Goal: Navigation & Orientation: Understand site structure

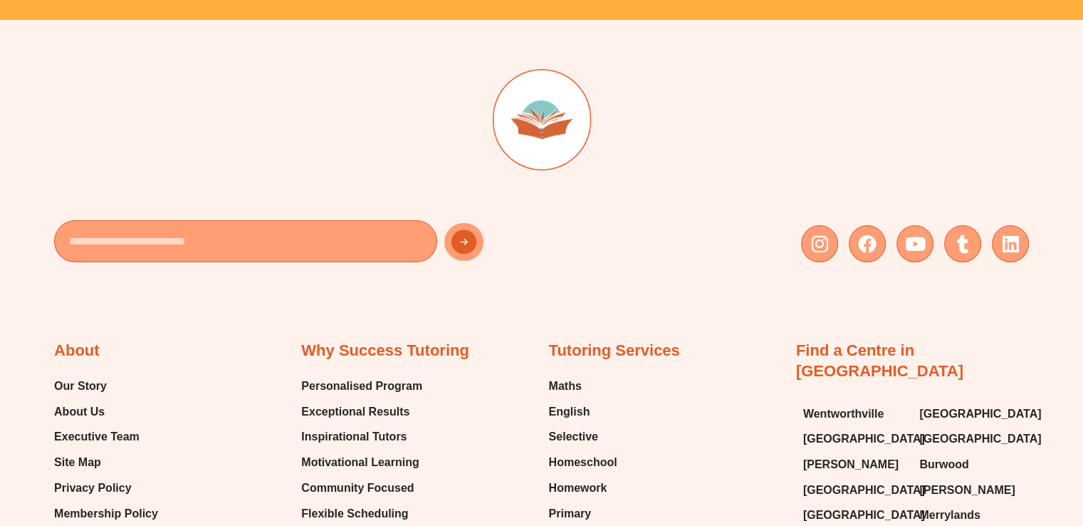
scroll to position [5330, 0]
click at [99, 376] on span "Our Story" at bounding box center [80, 385] width 53 height 21
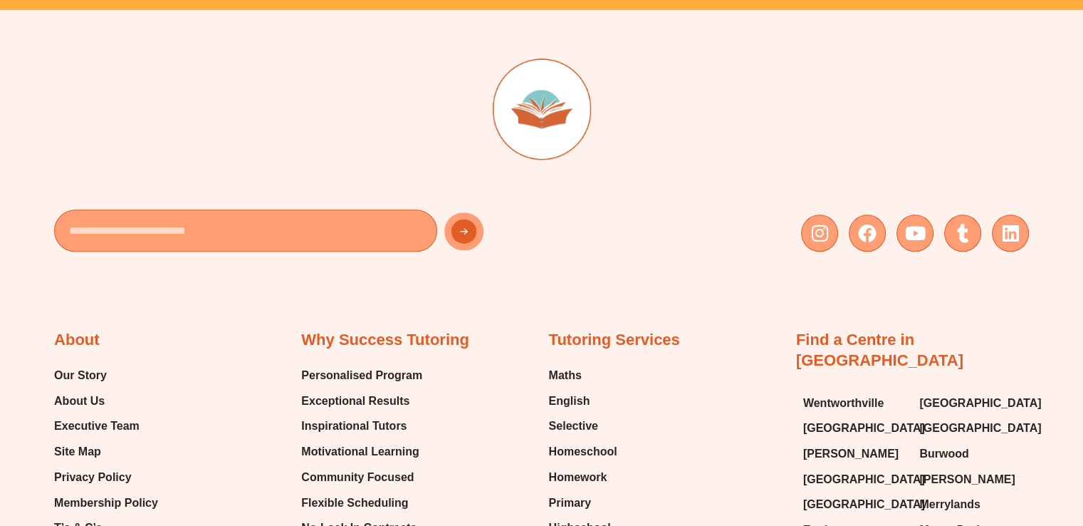
scroll to position [1755, 0]
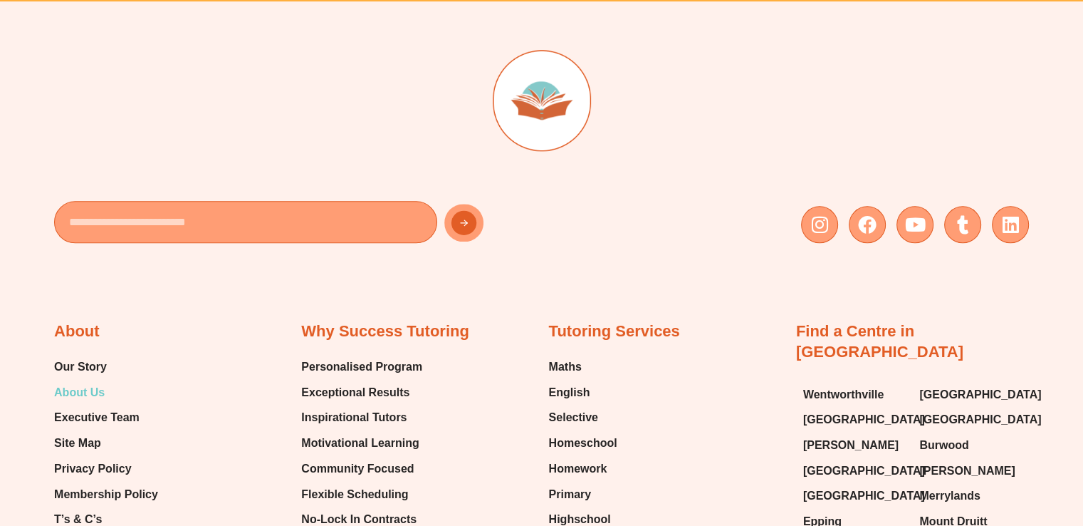
click at [101, 385] on span "About Us" at bounding box center [79, 392] width 51 height 21
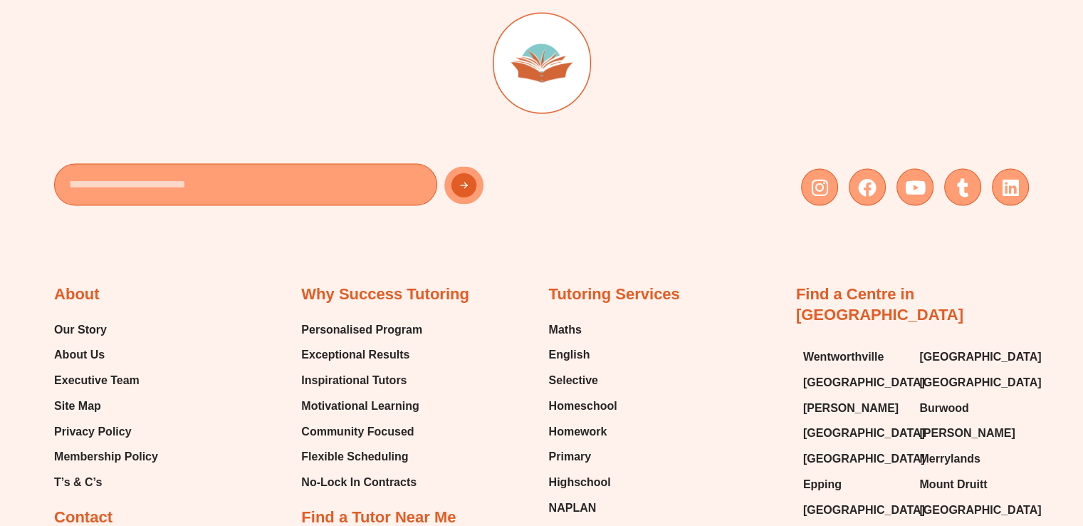
scroll to position [2863, 0]
click at [145, 455] on span "Membership Policy" at bounding box center [106, 456] width 104 height 21
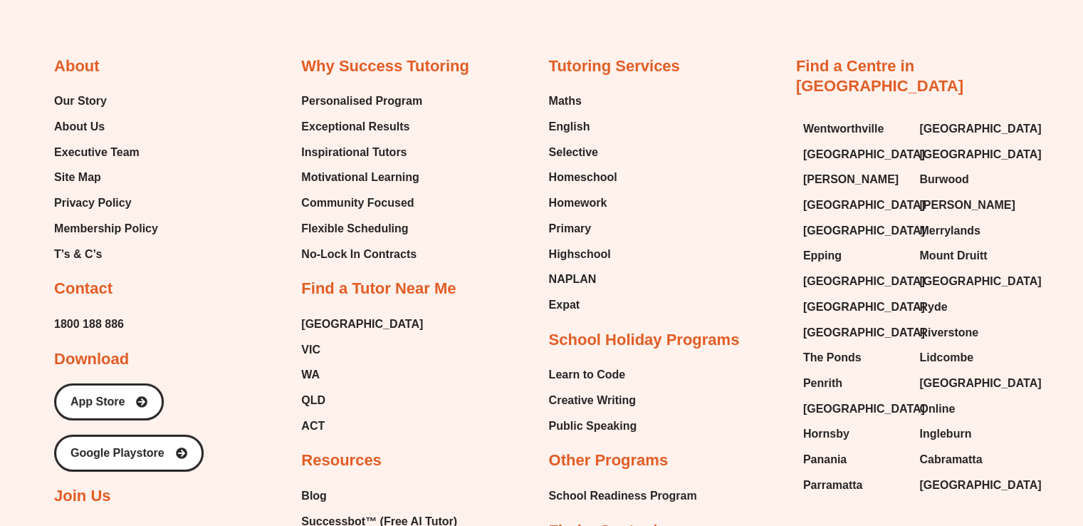
scroll to position [4275, 0]
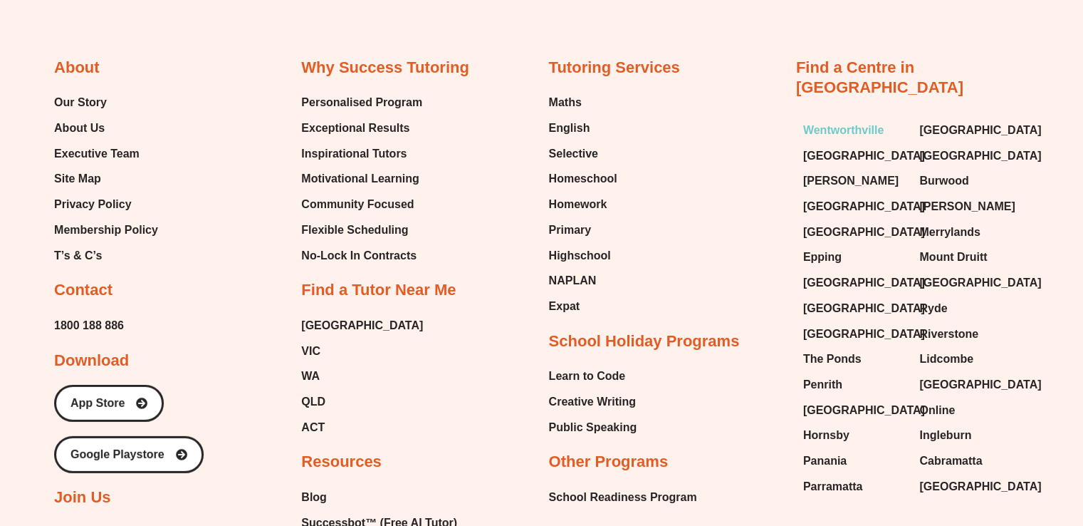
click at [835, 122] on span "Wentworthville" at bounding box center [843, 130] width 81 height 21
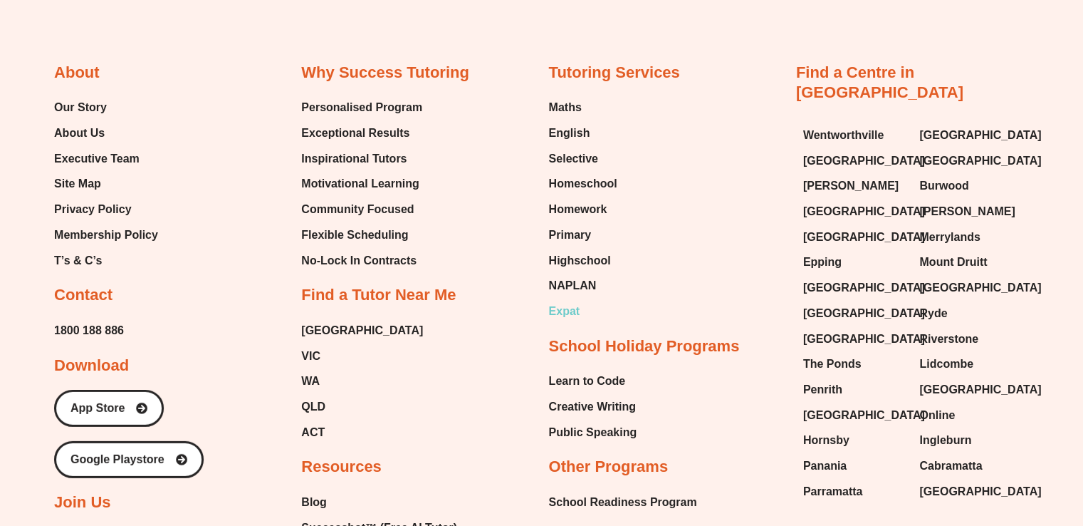
click at [575, 320] on span "Expat" at bounding box center [564, 311] width 31 height 21
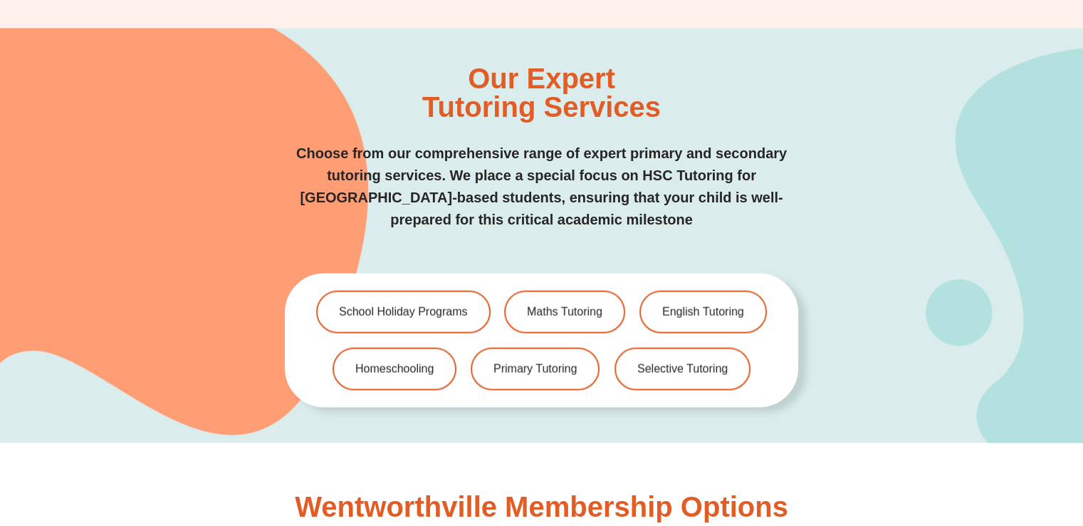
scroll to position [2860, 0]
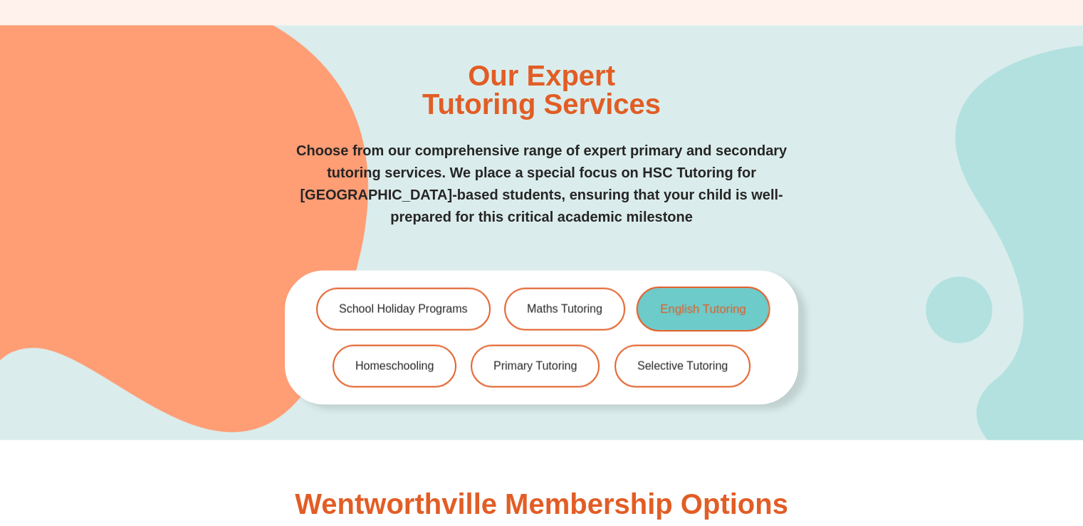
click at [679, 303] on span "English Tutoring" at bounding box center [702, 309] width 85 height 12
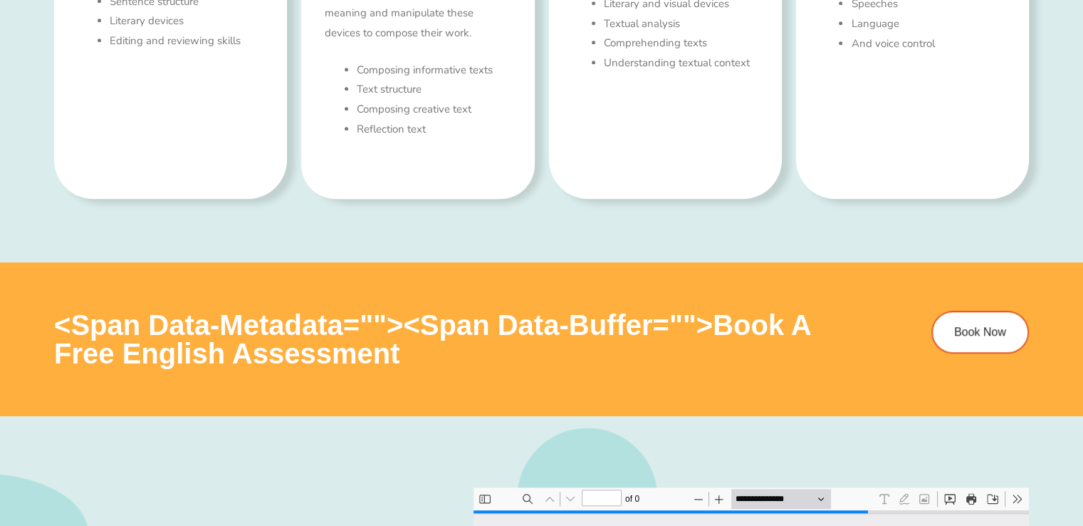
scroll to position [1119, 0]
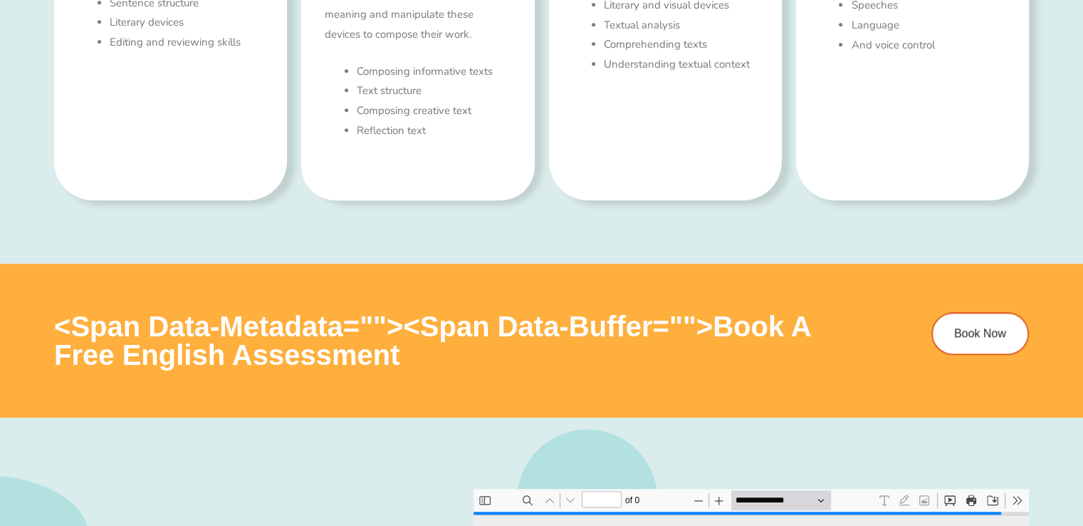
type input "*"
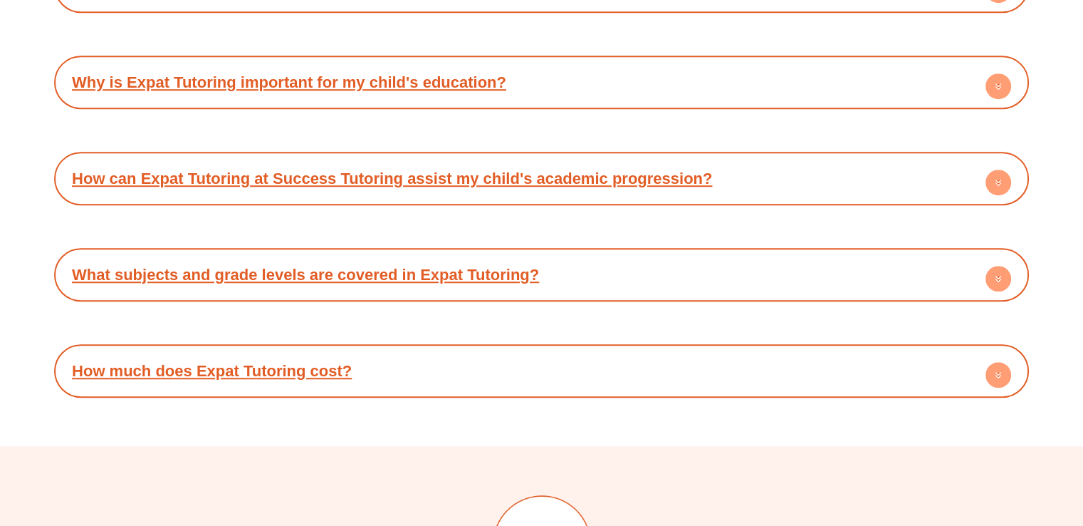
scroll to position [6471, 0]
click at [994, 361] on circle at bounding box center [999, 374] width 26 height 26
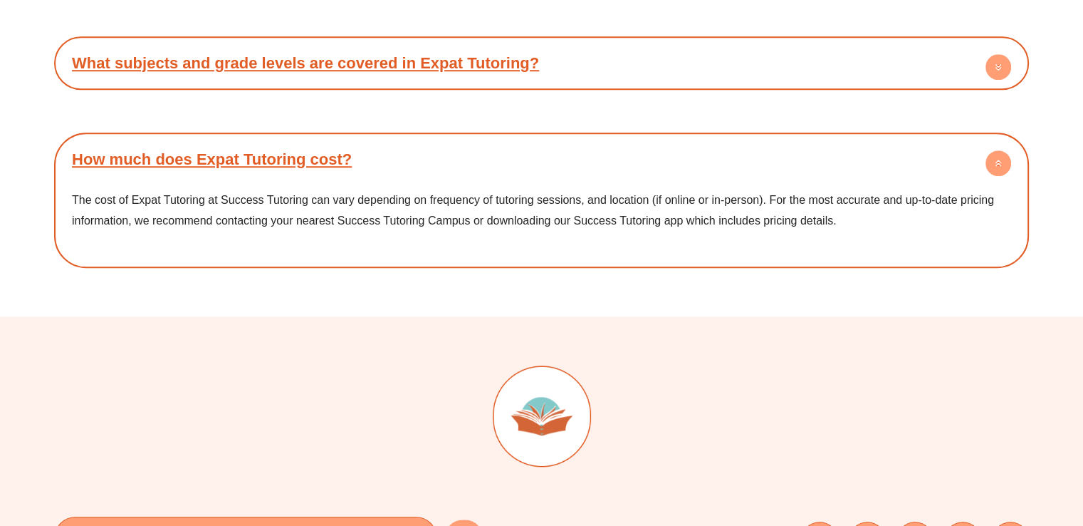
scroll to position [6842, 0]
